Goal: Communication & Community: Answer question/provide support

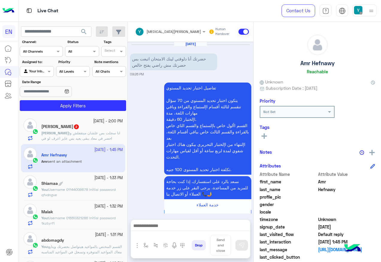
scroll to position [278, 0]
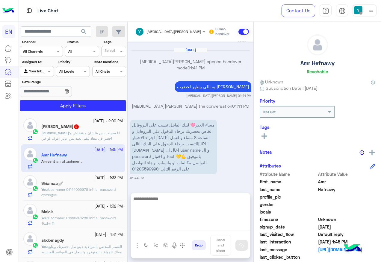
click at [187, 229] on textarea at bounding box center [190, 213] width 119 height 36
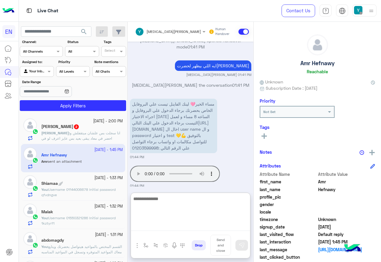
scroll to position [305, 0]
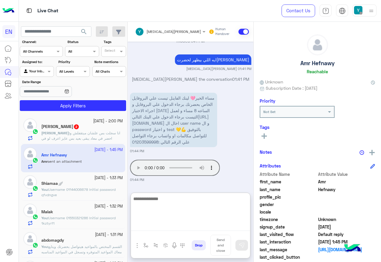
click at [202, 203] on textarea at bounding box center [190, 213] width 119 height 36
type textarea "*"
type textarea "**********"
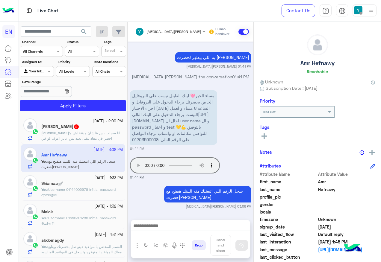
click at [101, 132] on span "انا سجلت بس علشان ميتقفلش و احضر في معاد يبقى بعيد بس عايز اعرف لو في مواعيد تا…" at bounding box center [80, 138] width 79 height 15
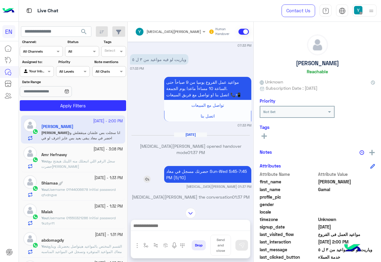
scroll to position [488, 0]
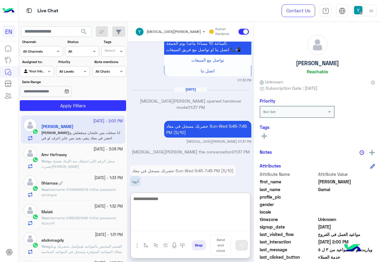
click at [182, 228] on textarea at bounding box center [190, 213] width 119 height 36
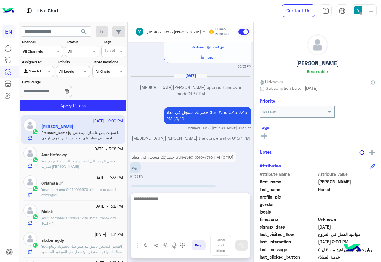
scroll to position [515, 0]
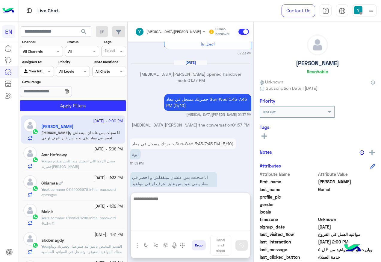
click at [216, 208] on textarea at bounding box center [190, 213] width 119 height 36
type textarea "**********"
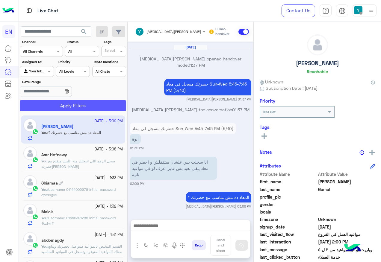
click at [50, 107] on button "Apply Filters" at bounding box center [73, 105] width 106 height 11
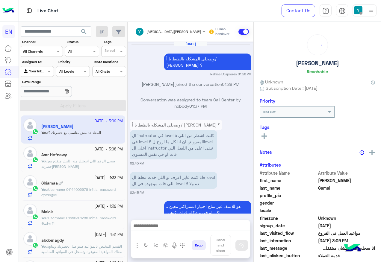
scroll to position [495, 0]
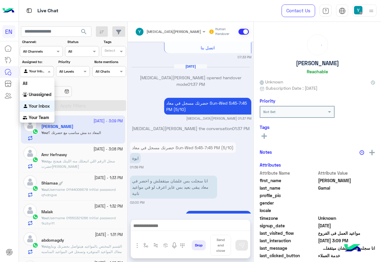
click at [41, 76] on div "Agent Filter Your Inbox" at bounding box center [37, 71] width 34 height 11
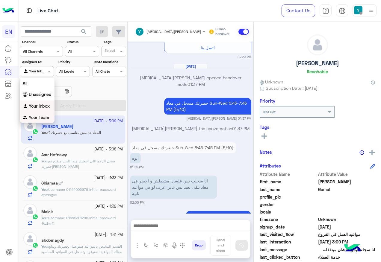
click at [47, 114] on div "Your Team" at bounding box center [37, 118] width 35 height 12
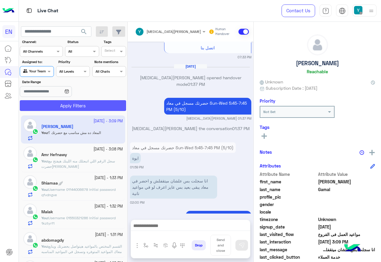
click at [48, 108] on button "Apply Filters" at bounding box center [73, 105] width 106 height 11
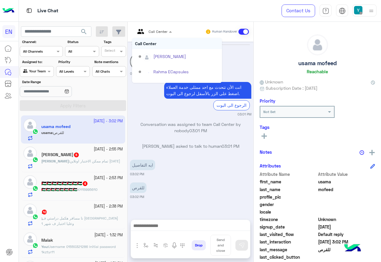
click at [157, 31] on div at bounding box center [153, 31] width 43 height 6
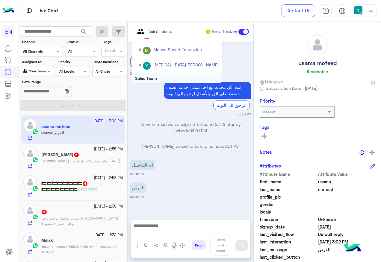
scroll to position [99, 0]
click at [157, 66] on div "Sales Team" at bounding box center [177, 62] width 90 height 11
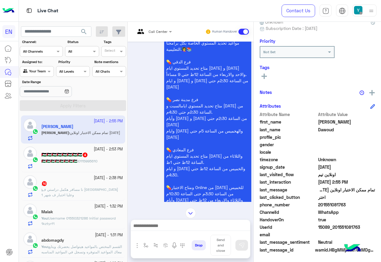
scroll to position [207, 0]
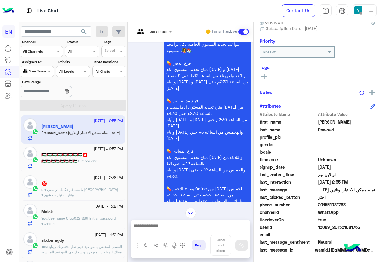
click at [148, 33] on span "Call Center" at bounding box center [157, 31] width 19 height 4
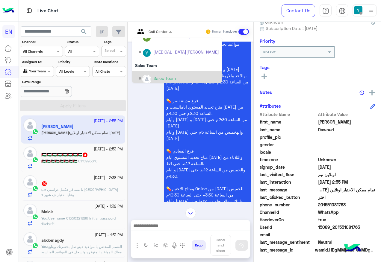
scroll to position [99, 0]
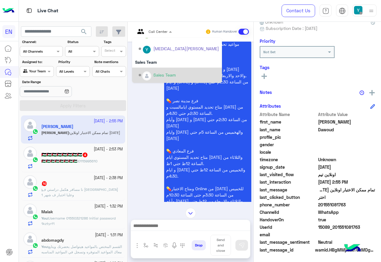
click at [161, 69] on div "Sales Team" at bounding box center [177, 75] width 90 height 15
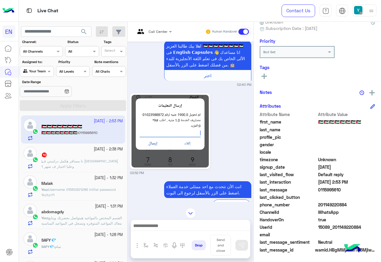
scroll to position [137, 0]
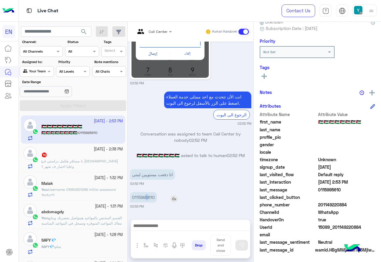
click at [146, 194] on p "0115995610" at bounding box center [143, 197] width 27 height 10
click at [149, 198] on p "0115995610" at bounding box center [143, 197] width 27 height 10
drag, startPoint x: 319, startPoint y: 203, endPoint x: 345, endPoint y: 202, distance: 26.1
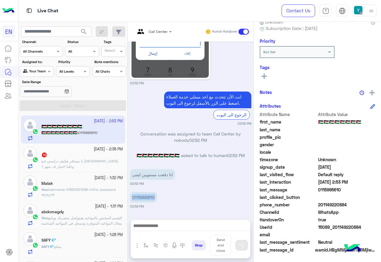
click at [345, 202] on span "201149220884" at bounding box center [346, 205] width 57 height 6
copy span "01149220884"
click at [166, 218] on div "Call Center Human Handover [DATE] السلام عليكم 02:40 PM وعليكم السلامة اهلا بيك…" at bounding box center [191, 143] width 126 height 243
click at [173, 198] on img at bounding box center [173, 198] width 7 height 7
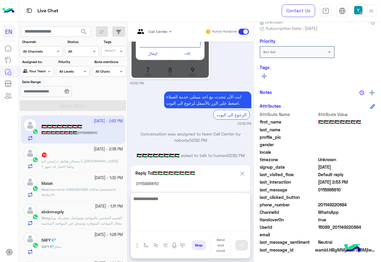
click at [175, 227] on textarea at bounding box center [190, 213] width 119 height 36
type textarea "**********"
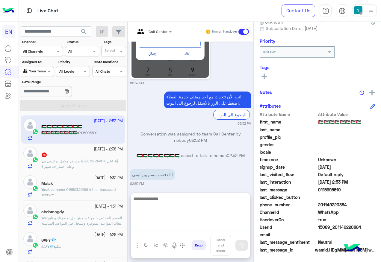
scroll to position [204, 0]
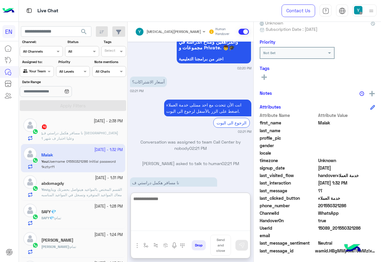
scroll to position [60, 0]
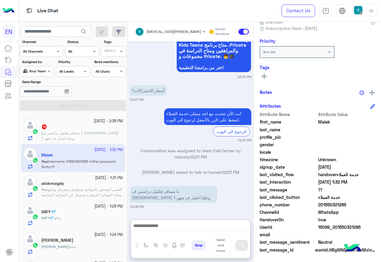
click at [95, 179] on small "[DATE] - 1:31 PM" at bounding box center [109, 178] width 28 height 6
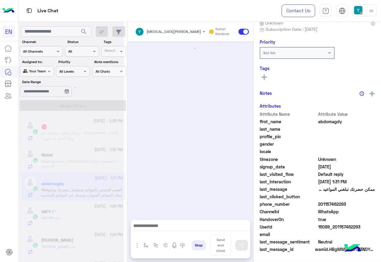
scroll to position [417, 0]
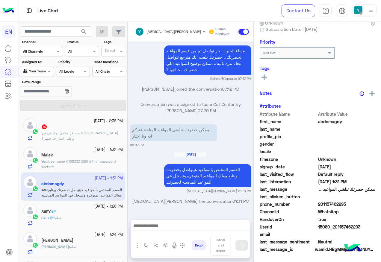
click at [95, 134] on span "نا مسافر هكمل دراستي ف [GEOGRAPHIC_DATA] وعليا اختبار ف شهر 1" at bounding box center [79, 136] width 77 height 10
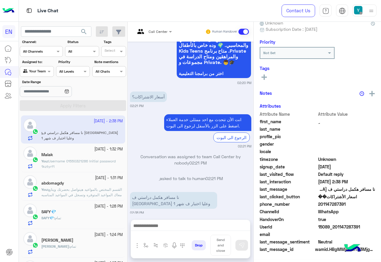
scroll to position [60, 0]
drag, startPoint x: 319, startPoint y: 205, endPoint x: 346, endPoint y: 206, distance: 26.7
click at [346, 206] on span "201147287391" at bounding box center [346, 205] width 57 height 6
copy span "01147287391"
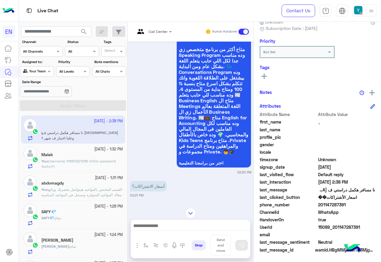
scroll to position [752, 0]
click at [148, 31] on input "text" at bounding box center [146, 30] width 22 height 5
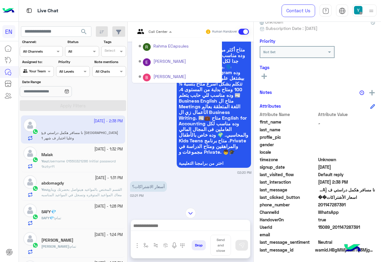
scroll to position [99, 0]
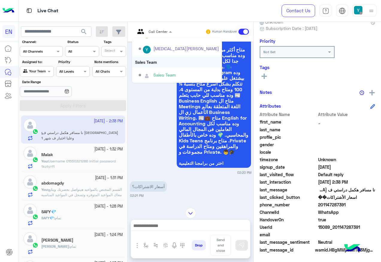
click at [164, 67] on div "Sales Team" at bounding box center [177, 62] width 90 height 11
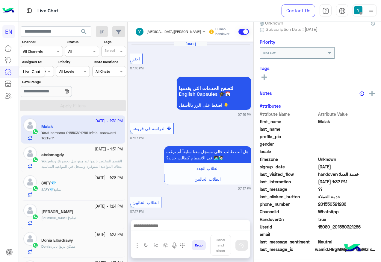
scroll to position [451, 0]
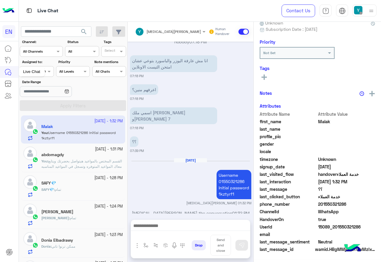
click at [36, 71] on div "Live Chat" at bounding box center [32, 72] width 26 height 10
click at [47, 73] on span at bounding box center [49, 71] width 7 height 6
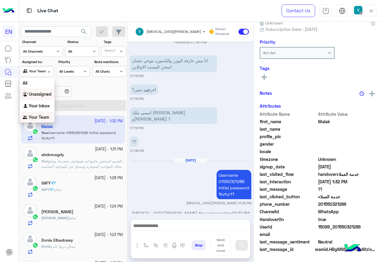
scroll to position [60, 0]
click at [48, 92] on b "Unassigned" at bounding box center [40, 94] width 23 height 5
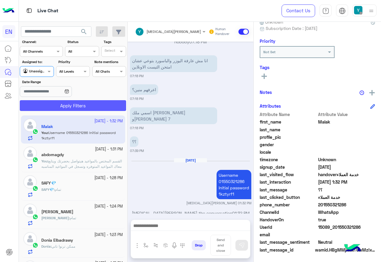
click at [74, 110] on button "Apply Filters" at bounding box center [73, 105] width 106 height 11
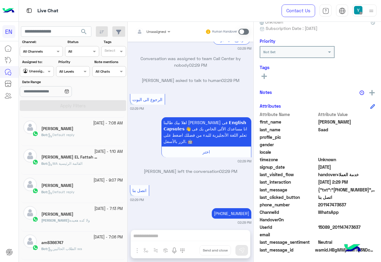
scroll to position [90, 0]
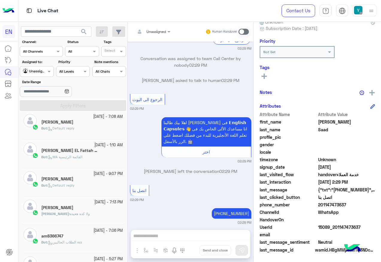
click at [37, 76] on div "Agent Filter Unassigned" at bounding box center [37, 71] width 34 height 11
click at [39, 88] on div "All" at bounding box center [37, 83] width 35 height 11
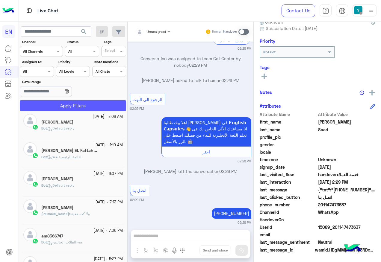
click at [46, 101] on button "Apply Filters" at bounding box center [73, 105] width 106 height 11
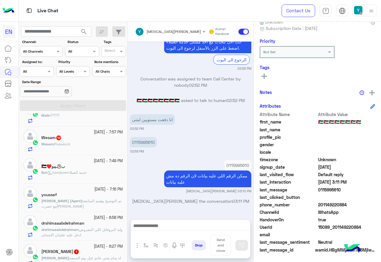
click at [70, 145] on span "Password" at bounding box center [62, 144] width 16 height 4
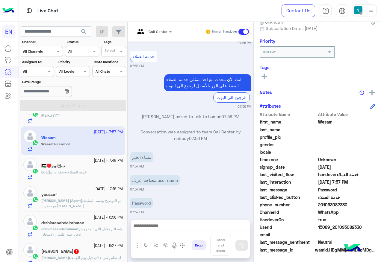
drag, startPoint x: 320, startPoint y: 205, endPoint x: 355, endPoint y: 207, distance: 35.1
click at [355, 207] on span "201093082330" at bounding box center [346, 205] width 57 height 6
copy span "01093082330"
click at [265, 77] on rect at bounding box center [263, 76] width 5 height 1
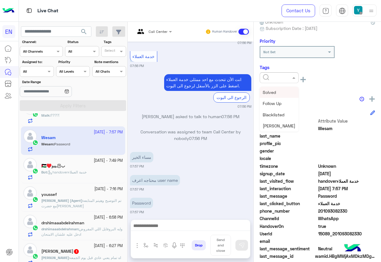
click at [279, 77] on input "text" at bounding box center [272, 77] width 18 height 5
click at [279, 89] on div "Solved" at bounding box center [279, 92] width 39 height 11
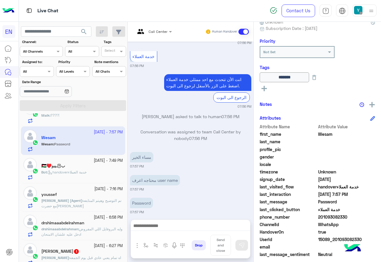
click at [245, 34] on span at bounding box center [243, 32] width 10 height 6
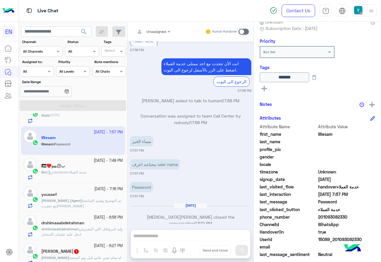
scroll to position [389, 0]
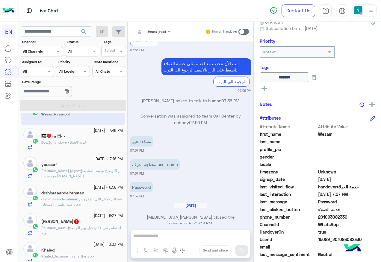
click at [92, 219] on div "[PERSON_NAME] 1" at bounding box center [81, 222] width 81 height 6
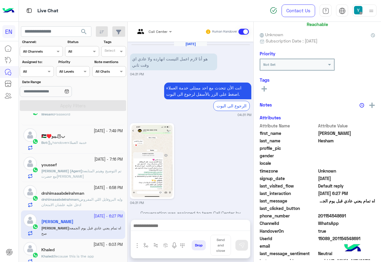
scroll to position [116, 0]
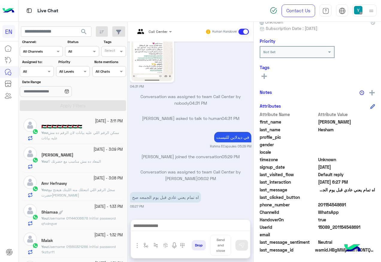
click at [93, 136] on p "You : ممكن الرقم اللي عليه بيانات لان الرقم ده مش عليه بيانات" at bounding box center [81, 135] width 81 height 11
